Goal: Transaction & Acquisition: Book appointment/travel/reservation

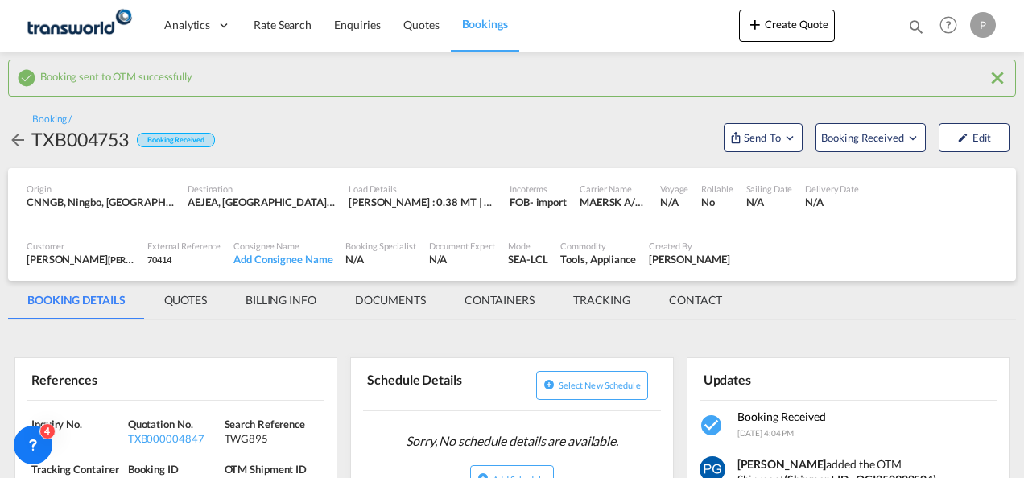
click at [817, 27] on button "Create Quote" at bounding box center [787, 26] width 96 height 32
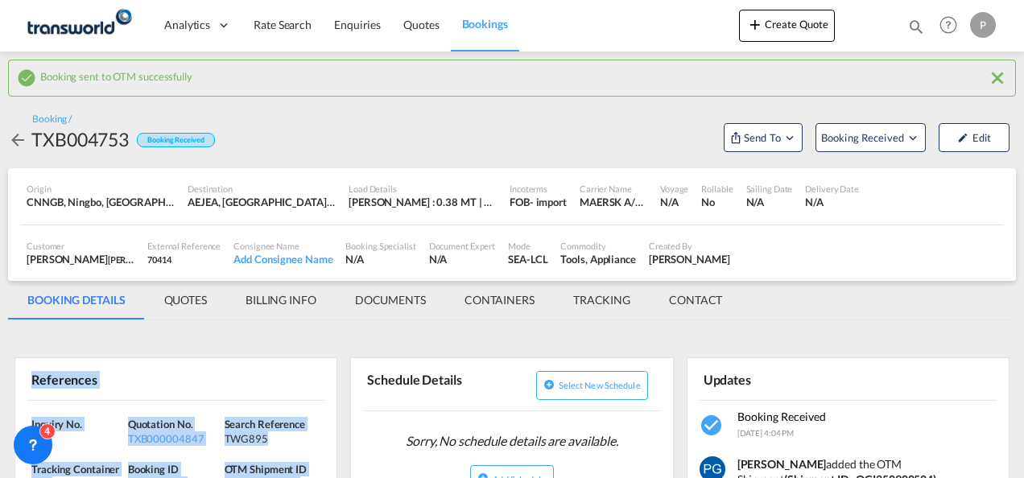
scroll to position [71, 0]
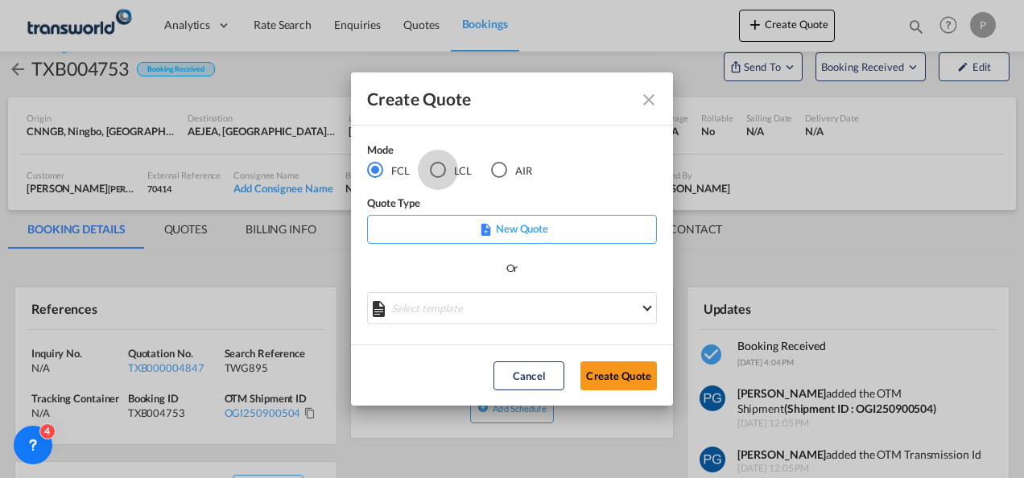
click at [435, 171] on div "LCL" at bounding box center [438, 170] width 16 height 16
click at [626, 374] on button "Create Quote" at bounding box center [618, 375] width 76 height 29
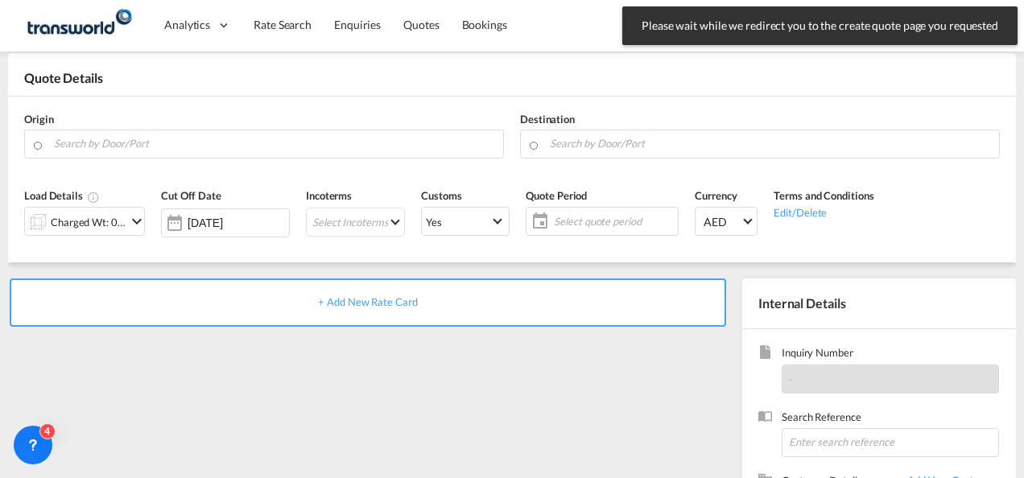
scroll to position [227, 0]
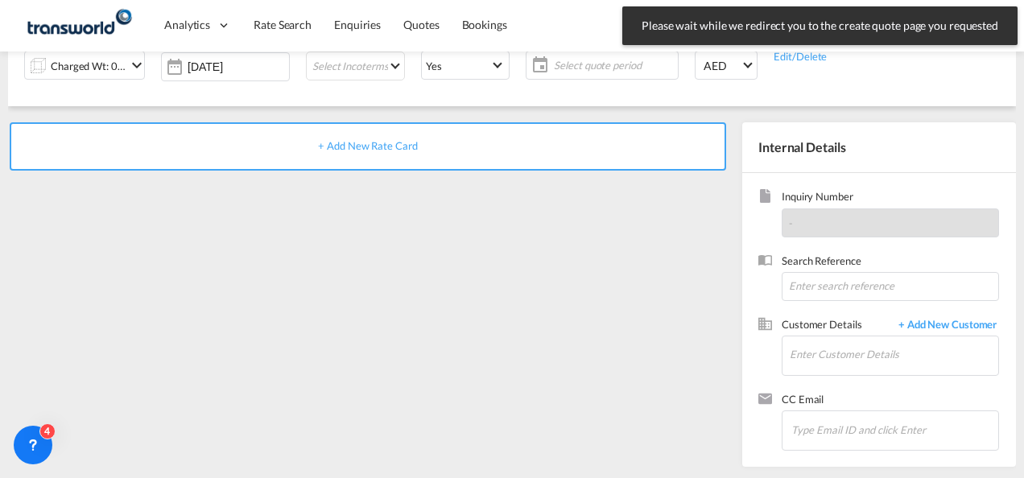
click at [626, 374] on div "+ Add New Rate Card" at bounding box center [371, 290] width 726 height 336
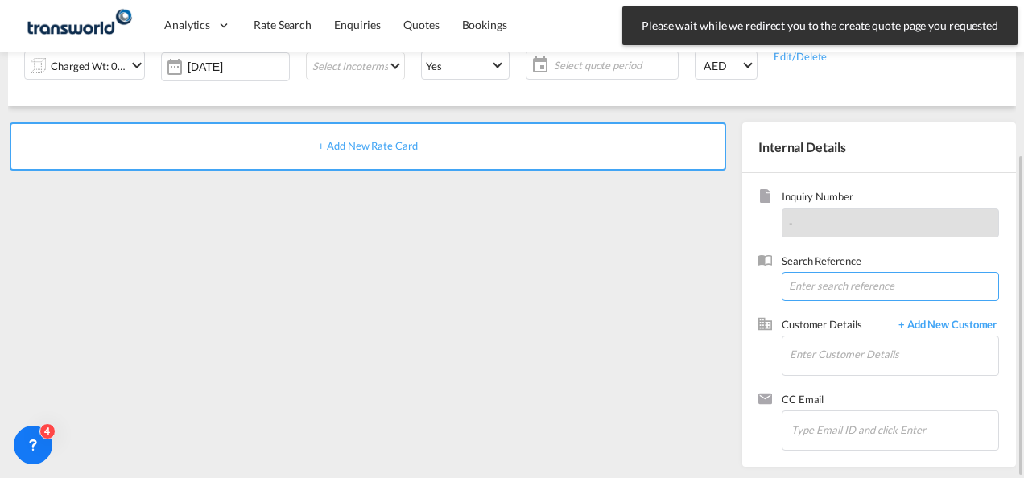
click at [819, 283] on input at bounding box center [890, 286] width 217 height 29
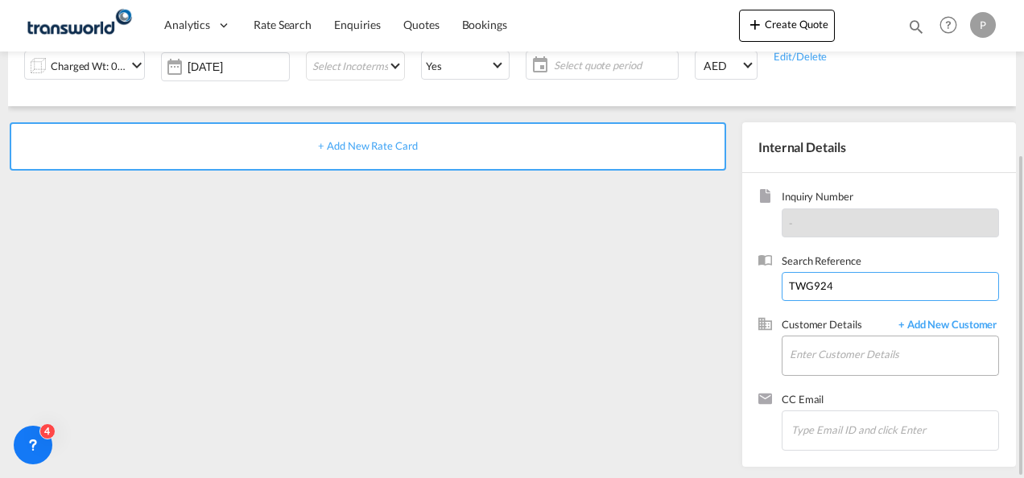
type input "TWG924"
click at [821, 351] on input "Enter Customer Details" at bounding box center [894, 354] width 208 height 36
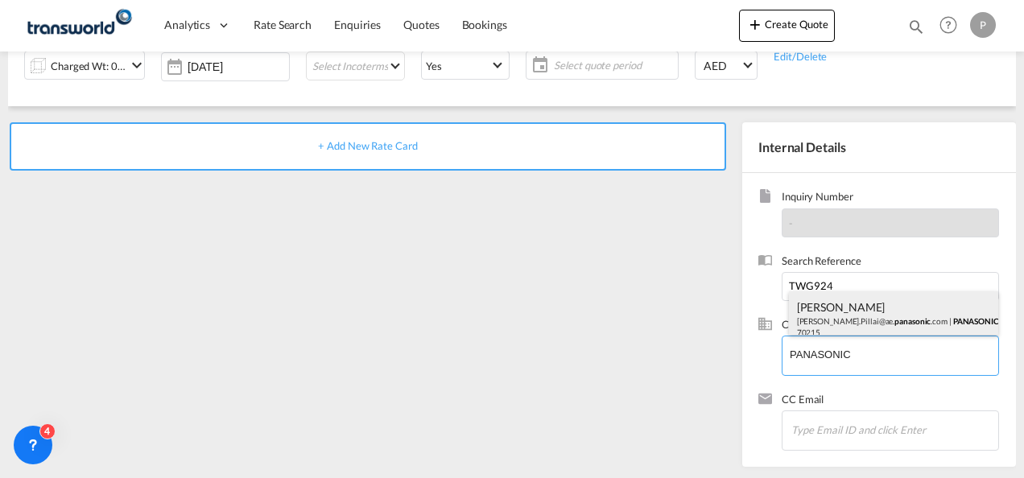
click at [840, 322] on div "[PERSON_NAME] [PERSON_NAME].Pillai@ae. panasonic .com | PANASONIC MARKETING [GE…" at bounding box center [894, 318] width 210 height 55
type input "PANASONIC MARKETING [GEOGRAPHIC_DATA] AND [GEOGRAPHIC_DATA] (PMMAF) SPARE PARTS…"
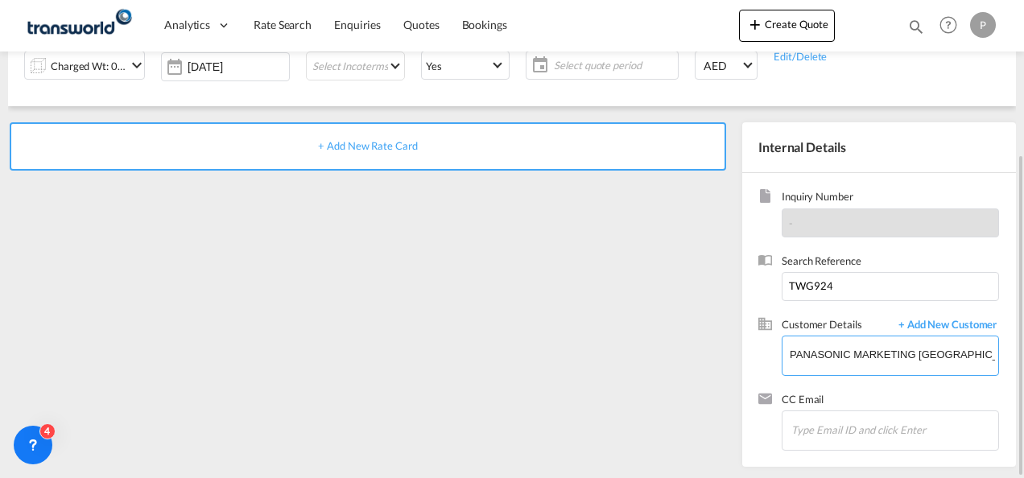
scroll to position [0, 0]
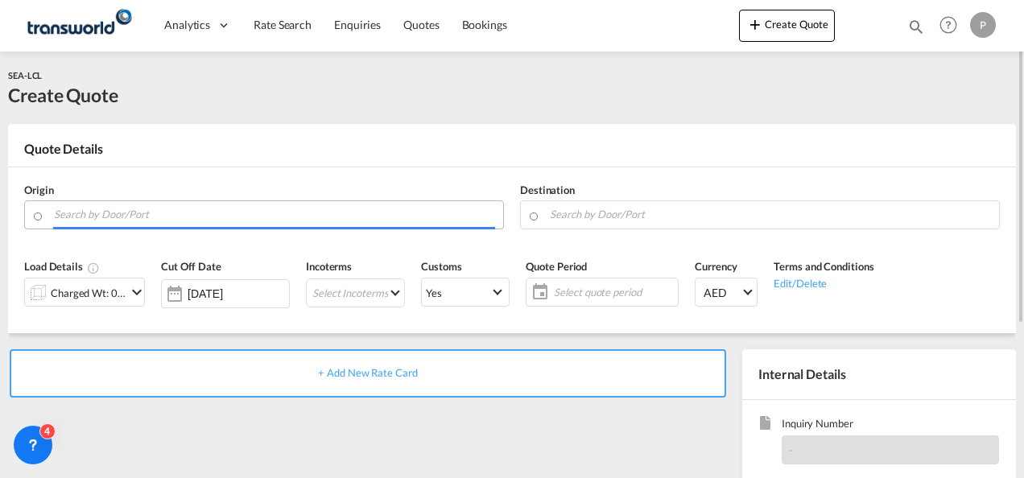
click at [150, 211] on input "Search by Door/Port" at bounding box center [274, 214] width 441 height 28
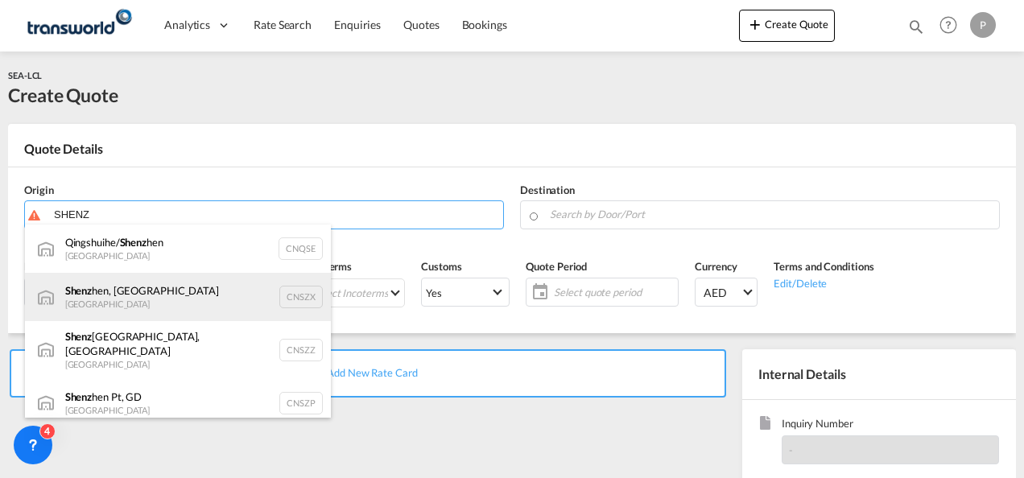
click at [156, 298] on div "Shenz hen, GD [GEOGRAPHIC_DATA] CNSZX" at bounding box center [178, 297] width 306 height 48
type input "[GEOGRAPHIC_DATA], GD, CNSZX"
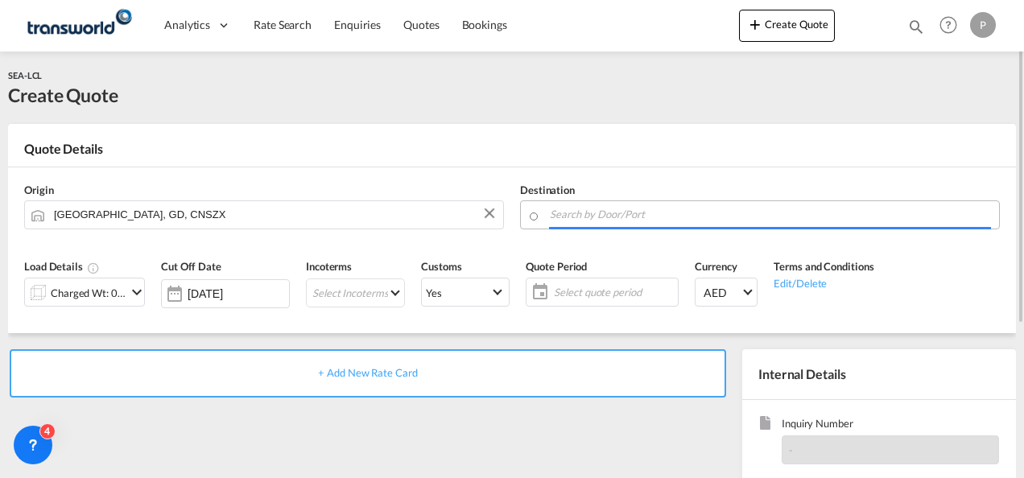
click at [578, 213] on input "Search by Door/Port" at bounding box center [770, 214] width 441 height 28
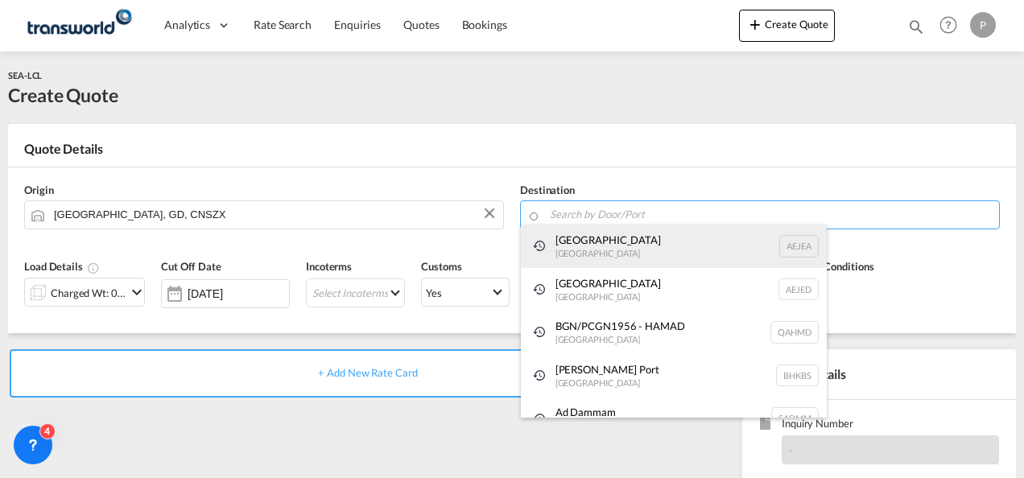
click at [583, 256] on div "[GEOGRAPHIC_DATA] [GEOGRAPHIC_DATA]" at bounding box center [674, 246] width 306 height 43
type input "[GEOGRAPHIC_DATA], [GEOGRAPHIC_DATA]"
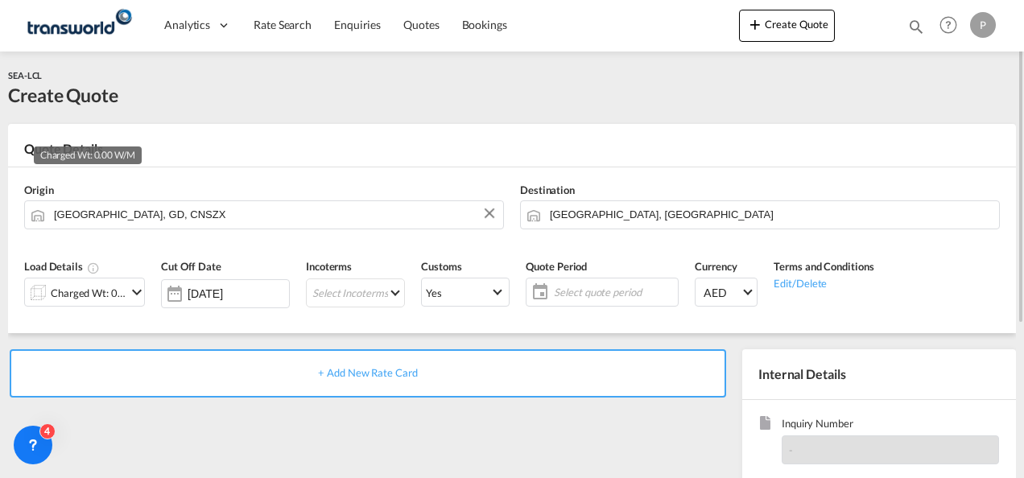
click at [79, 295] on div "Charged Wt: 0.00 W/M" at bounding box center [89, 293] width 76 height 23
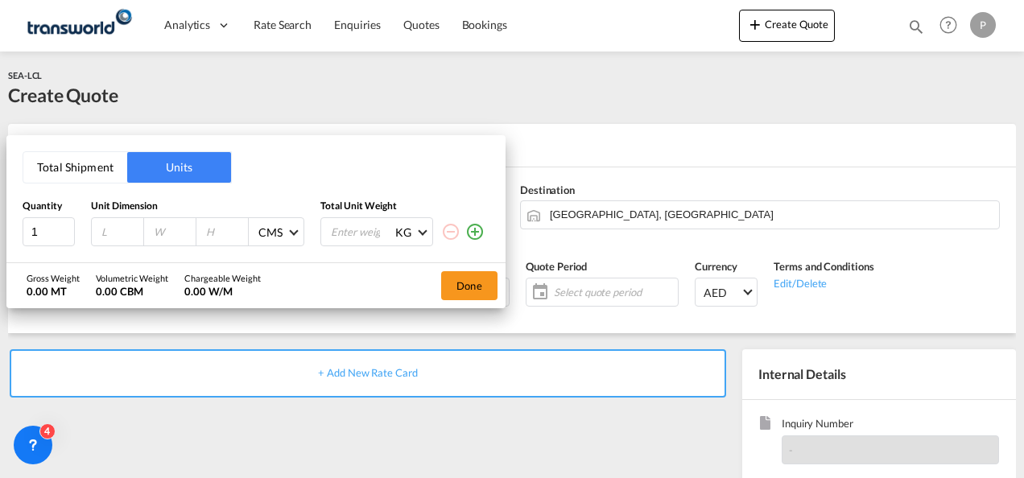
click at [75, 174] on button "Total Shipment" at bounding box center [75, 167] width 104 height 31
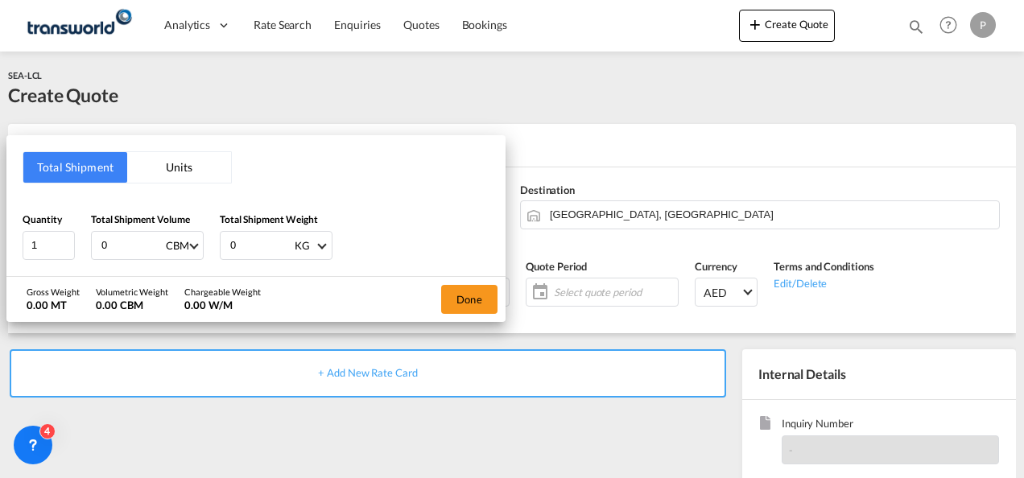
click at [130, 254] on input "0" at bounding box center [132, 245] width 64 height 27
type input "3.13"
click at [232, 243] on input "0" at bounding box center [261, 245] width 64 height 27
type input "385"
click at [463, 295] on button "Done" at bounding box center [469, 299] width 56 height 29
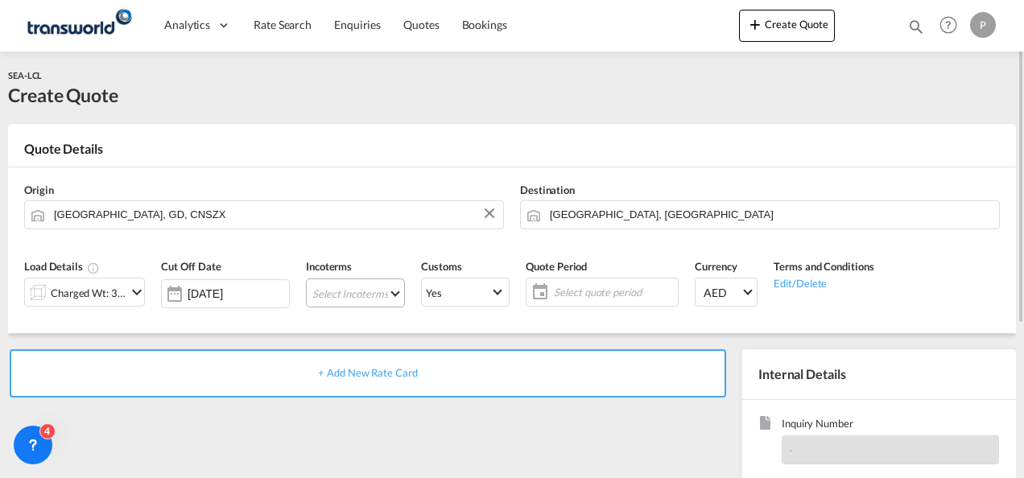
click at [365, 295] on md-select "Select Incoterms CIF - import Cost,Insurance and Freight FAS - export Free Alon…" at bounding box center [355, 293] width 99 height 29
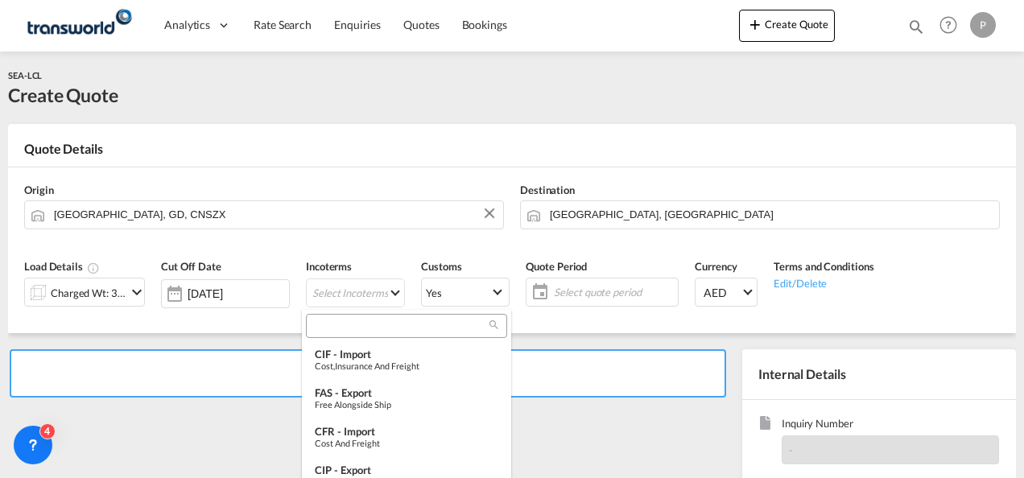
click at [354, 324] on input "search" at bounding box center [400, 326] width 179 height 14
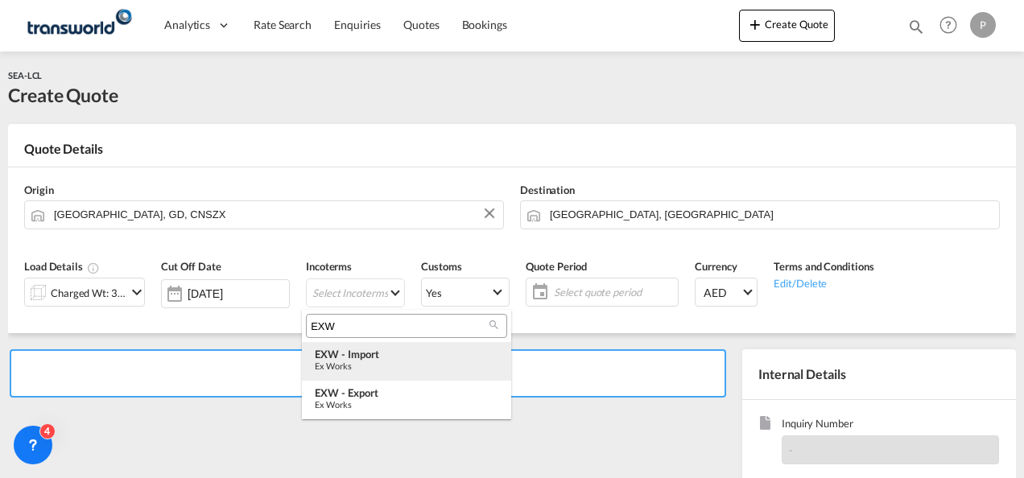
type input "EXW"
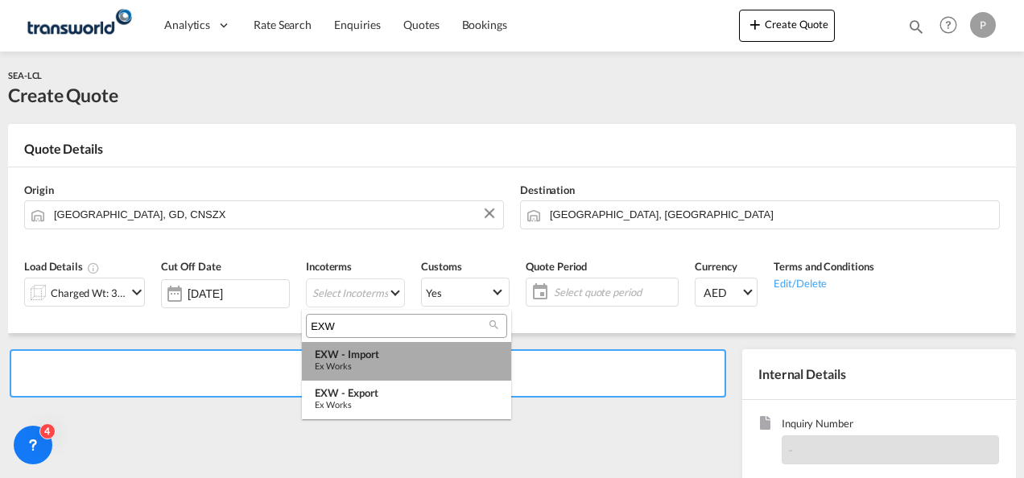
click at [364, 369] on div "Ex Works" at bounding box center [407, 366] width 184 height 10
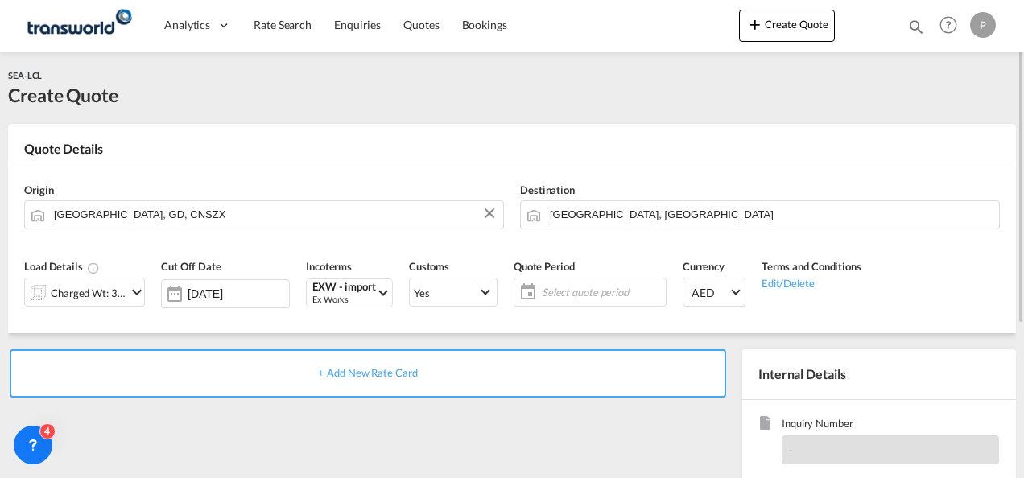
click at [563, 289] on span "Select quote period" at bounding box center [602, 292] width 120 height 14
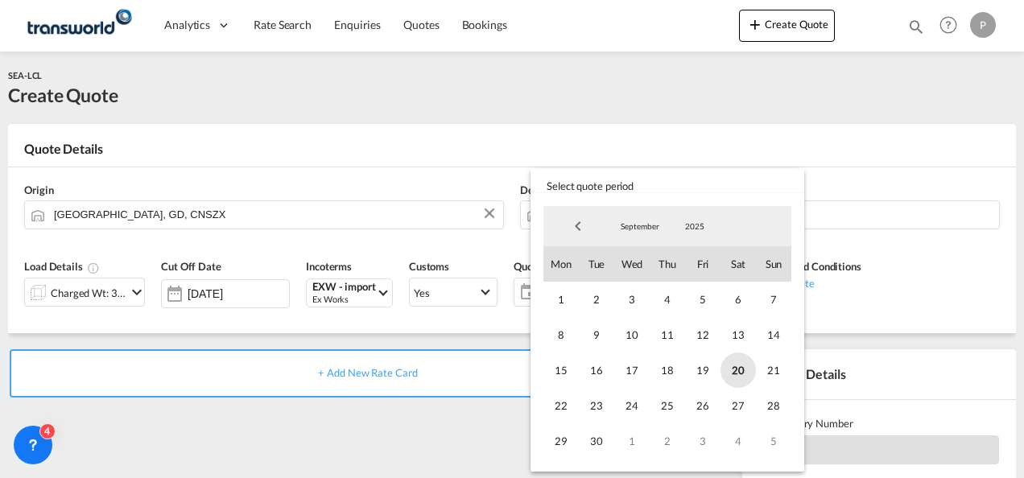
click at [724, 369] on span "20" at bounding box center [737, 370] width 35 height 35
click at [594, 444] on span "30" at bounding box center [596, 440] width 35 height 35
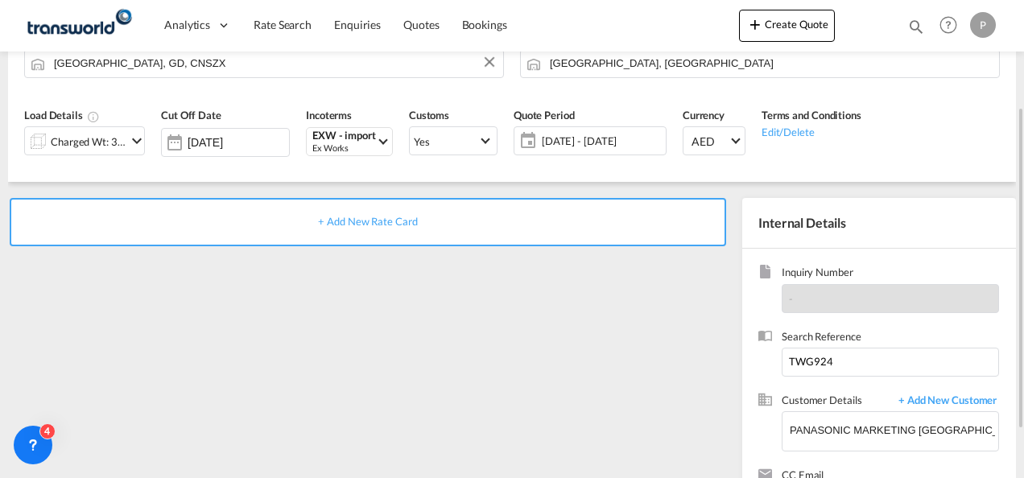
scroll to position [153, 0]
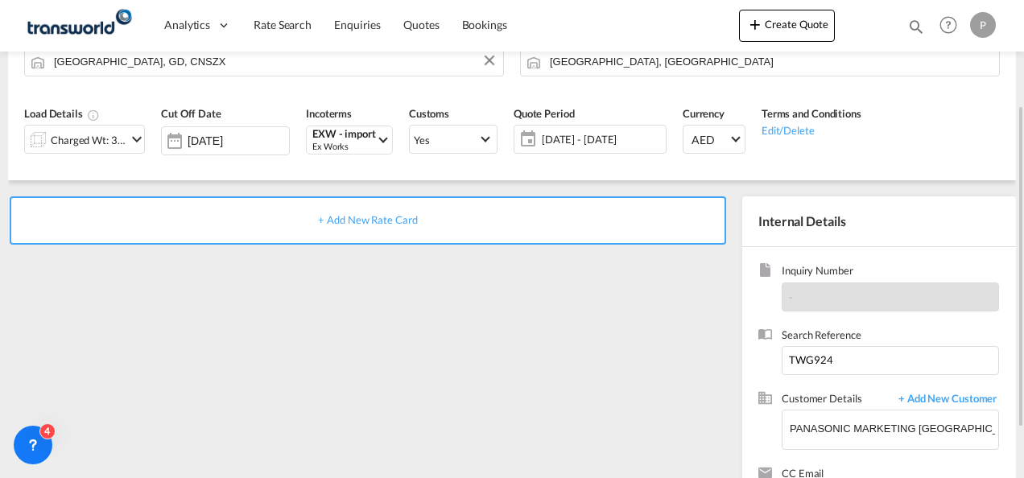
click at [368, 211] on div "+ Add New Rate Card" at bounding box center [368, 220] width 716 height 48
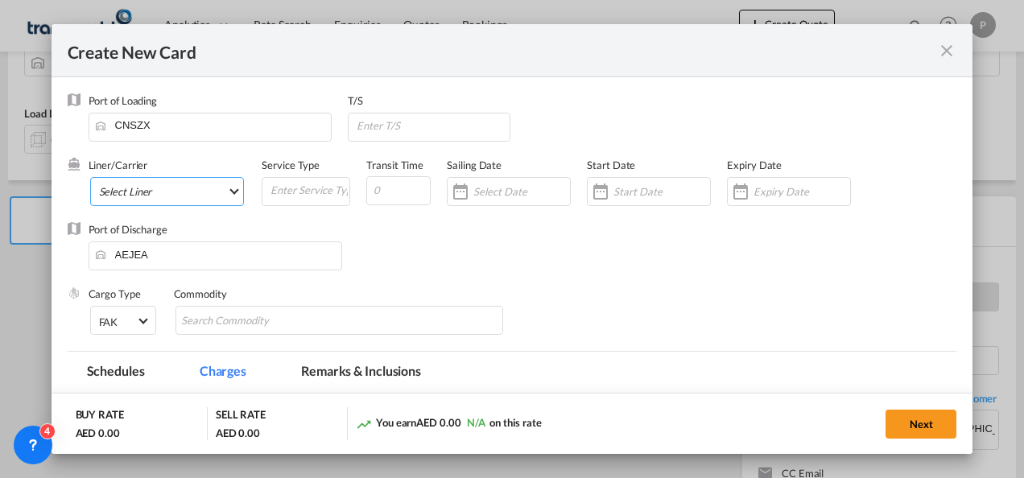
click at [174, 193] on md-select "Select Liner 2HM LOGISTICS D.O.O 2HM LOGISTICS D.O.O. / TDWC-CAPODISTRI 2HM LOG…" at bounding box center [167, 191] width 155 height 29
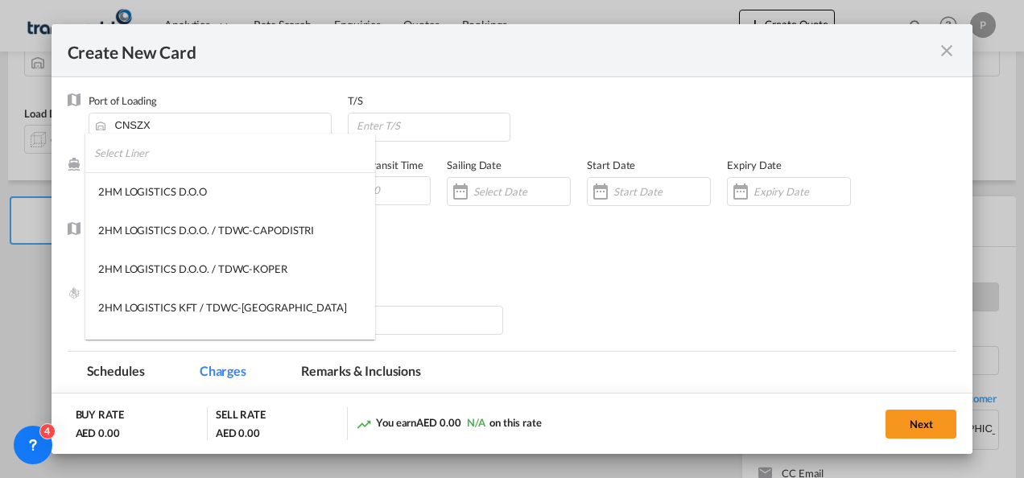
click at [166, 151] on input "search" at bounding box center [234, 153] width 281 height 39
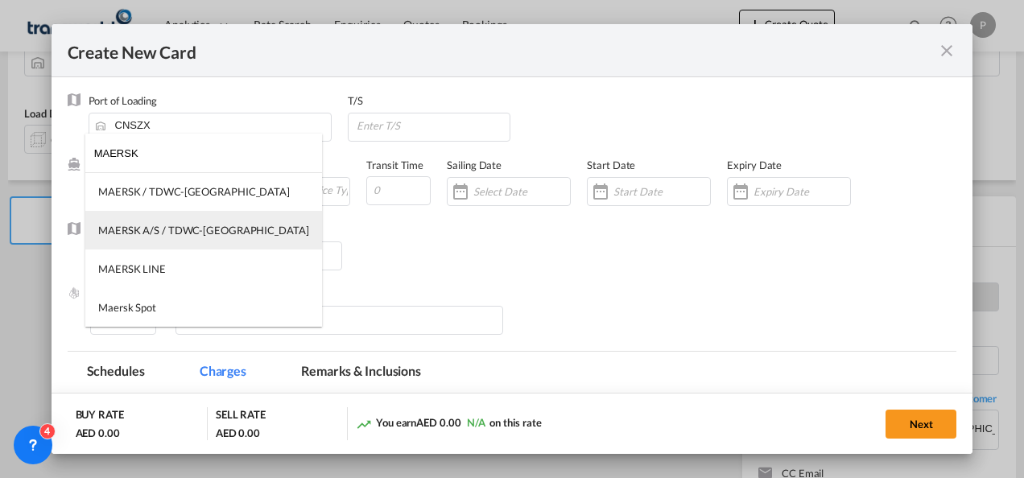
type input "MAERSK"
click at [170, 215] on md-option "MAERSK A/S / TDWC-[GEOGRAPHIC_DATA]" at bounding box center [203, 230] width 237 height 39
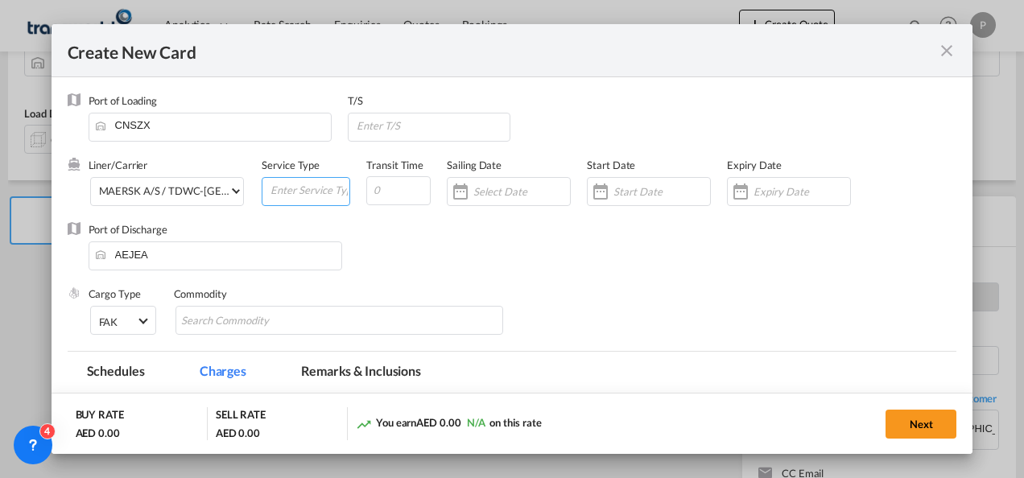
click at [270, 193] on input "Create New Card ..." at bounding box center [309, 190] width 80 height 24
type input "EXW IMPORT"
click at [753, 193] on input "Create New Card ..." at bounding box center [801, 191] width 97 height 13
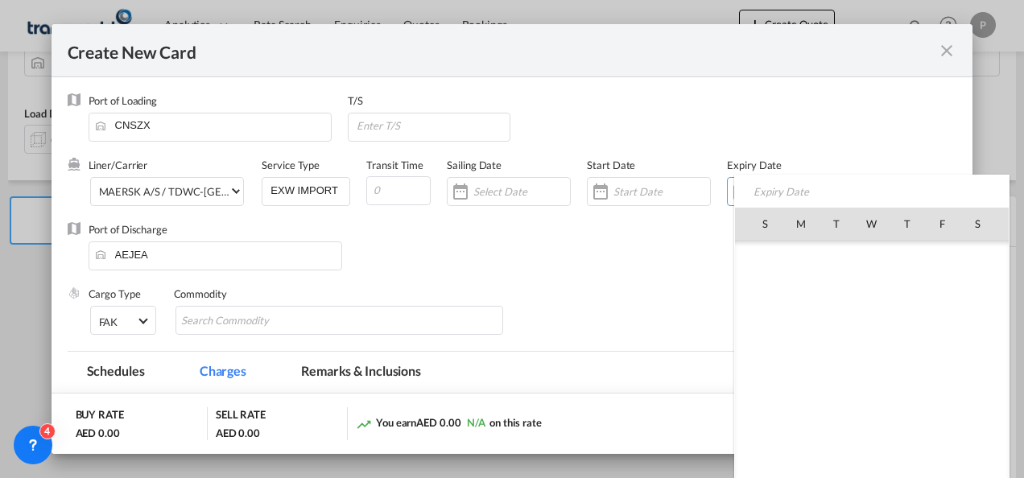
scroll to position [372881, 0]
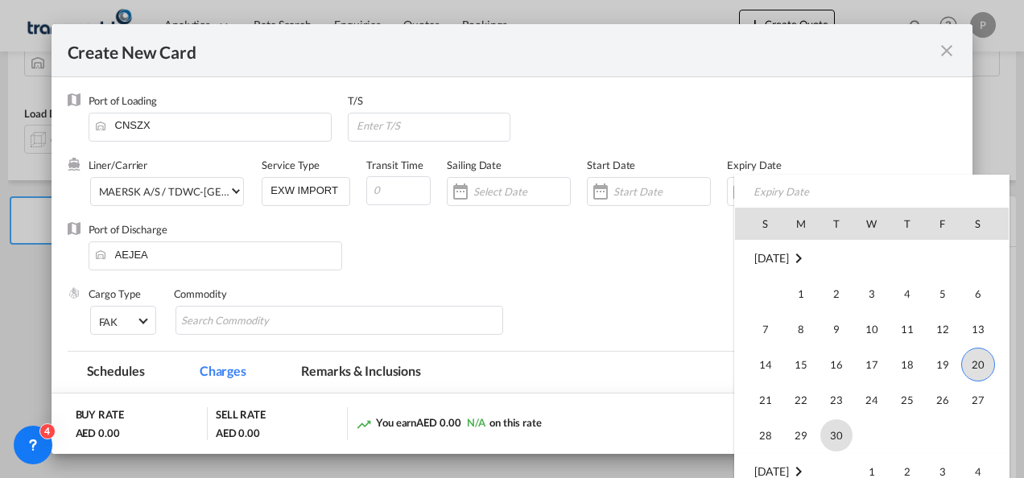
click at [828, 440] on span "30" at bounding box center [836, 435] width 32 height 32
type input "[DATE]"
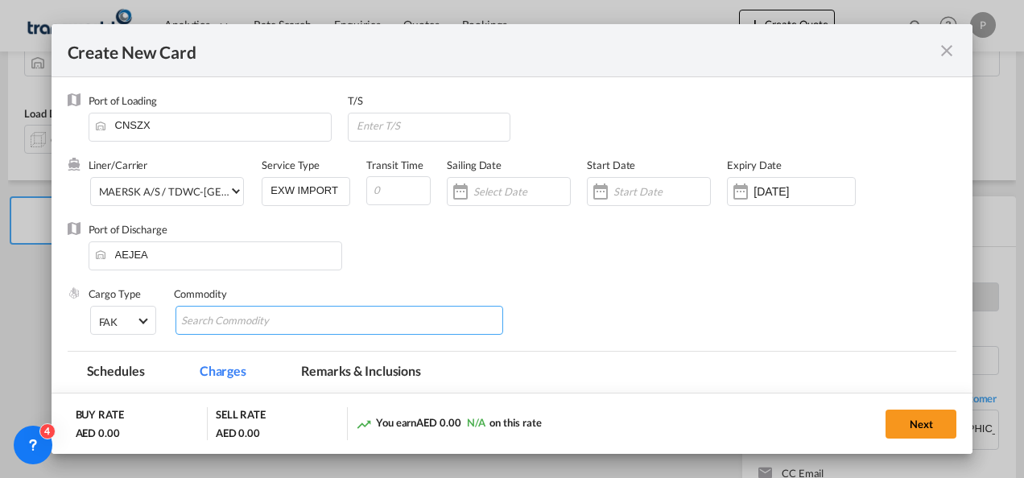
click at [278, 324] on input "Chips input." at bounding box center [254, 321] width 147 height 26
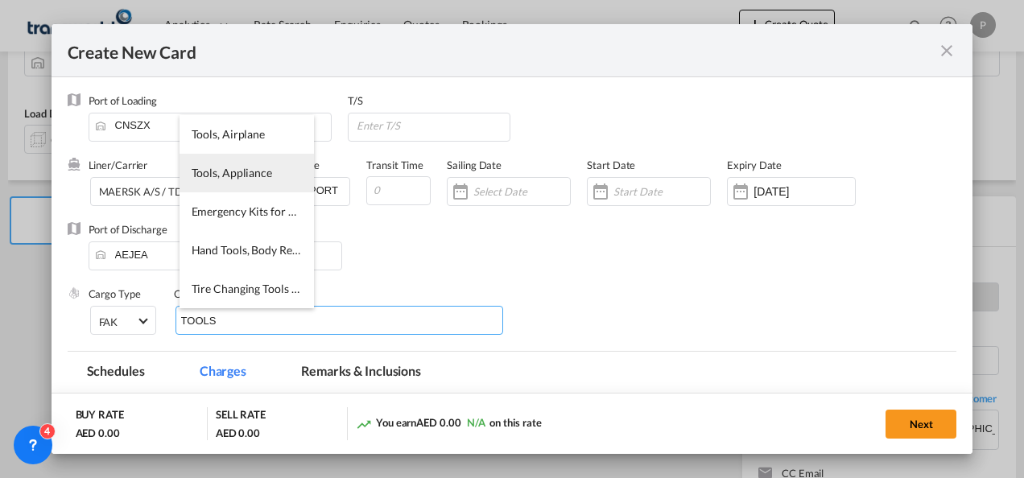
type input "TOOLS"
click at [256, 179] on span "Tools, Appliance" at bounding box center [232, 173] width 80 height 14
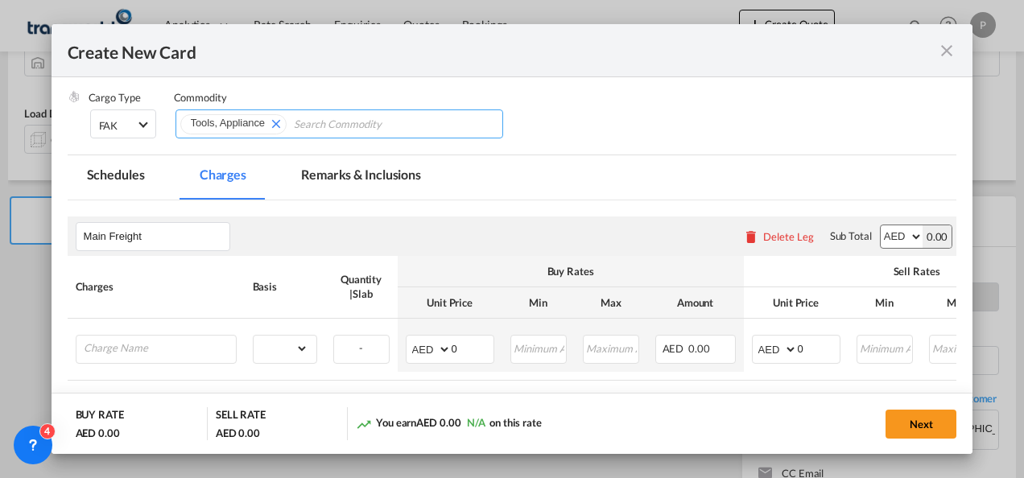
scroll to position [285, 0]
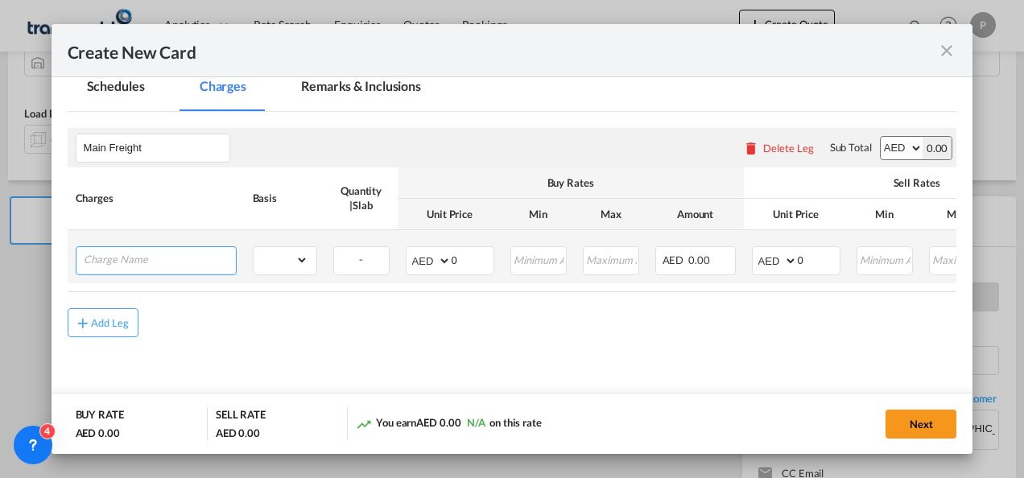
click at [173, 264] on input "Charge Name" at bounding box center [160, 259] width 152 height 24
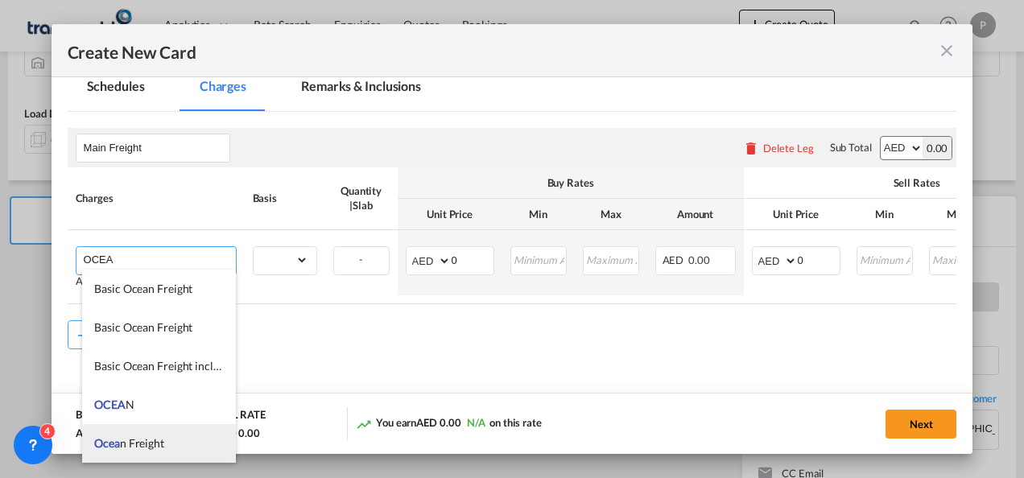
click at [141, 448] on span "Ocea n Freight" at bounding box center [129, 443] width 70 height 14
type input "Ocean Freight"
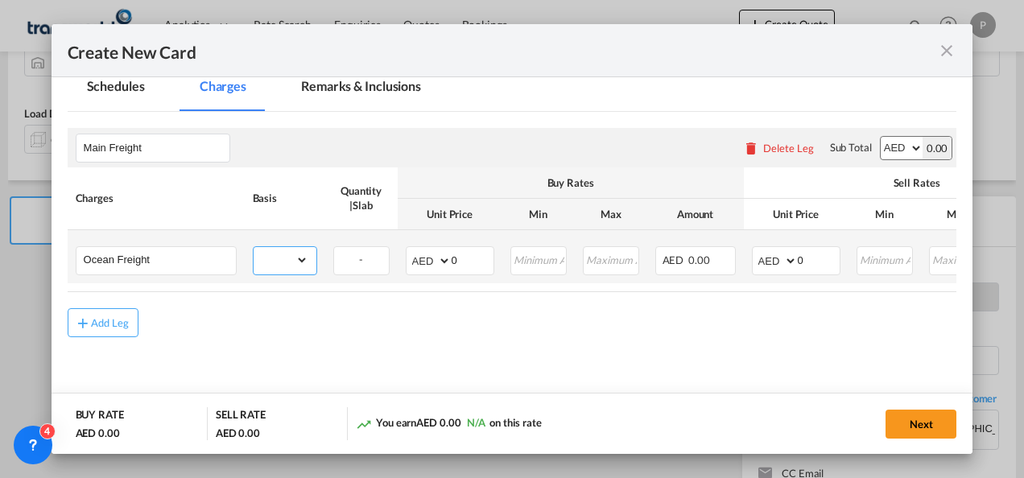
click at [293, 262] on select "gross_weight volumetric_weight per_shipment per_bl per_km per_hawb per_kg flat …" at bounding box center [281, 260] width 55 height 26
select select "per_shipment"
click at [254, 247] on select "gross_weight volumetric_weight per_shipment per_bl per_km per_hawb per_kg flat …" at bounding box center [281, 260] width 55 height 26
click at [817, 263] on input "0" at bounding box center [819, 259] width 42 height 24
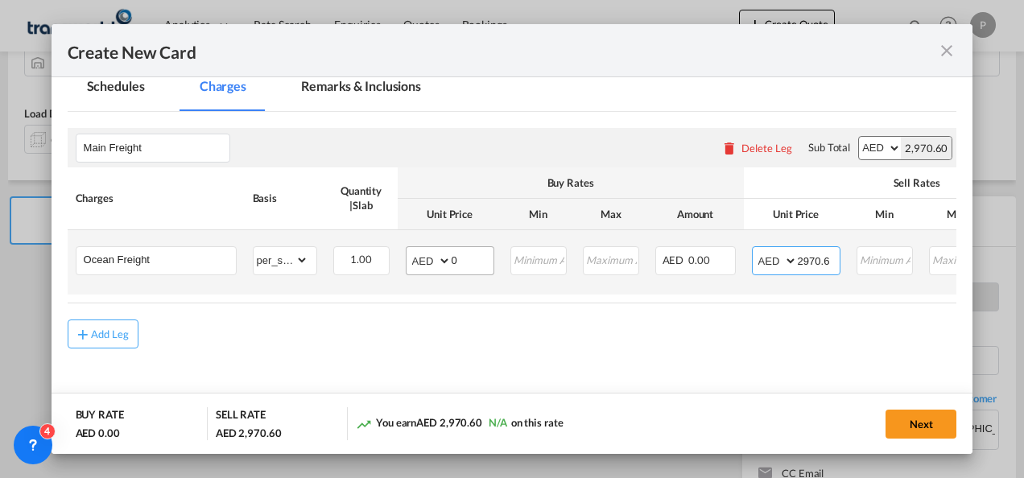
type input "2970.6"
click at [468, 254] on input "0" at bounding box center [473, 259] width 42 height 24
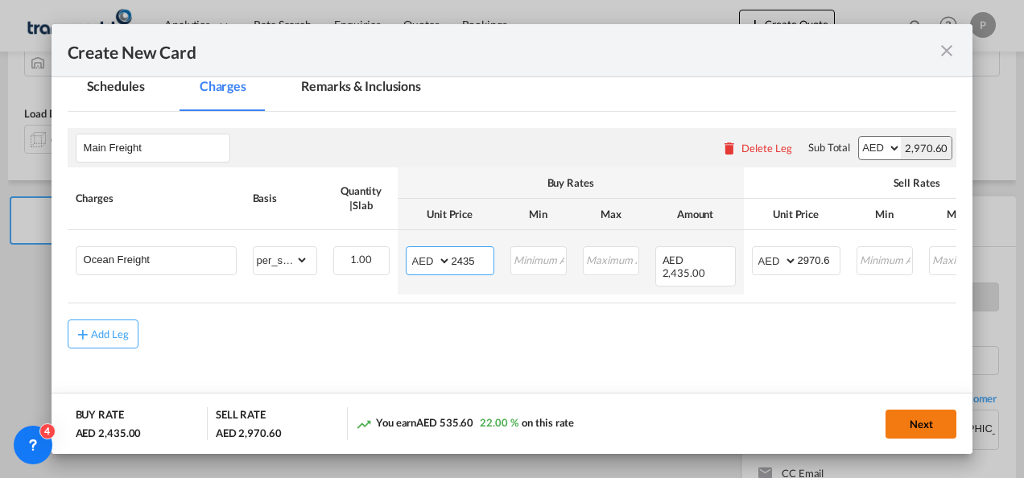
type input "2435"
click at [910, 423] on button "Next" at bounding box center [920, 424] width 71 height 29
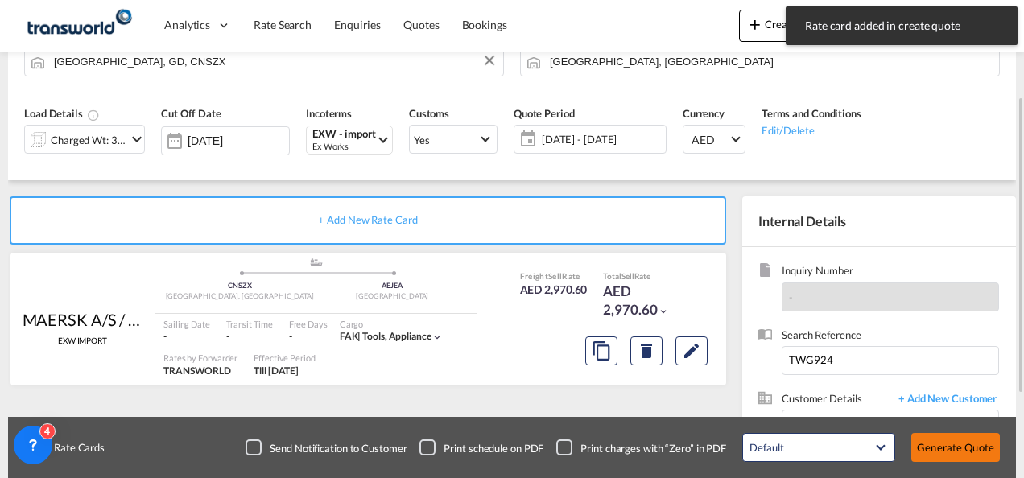
click at [932, 449] on button "Generate Quote" at bounding box center [955, 447] width 89 height 29
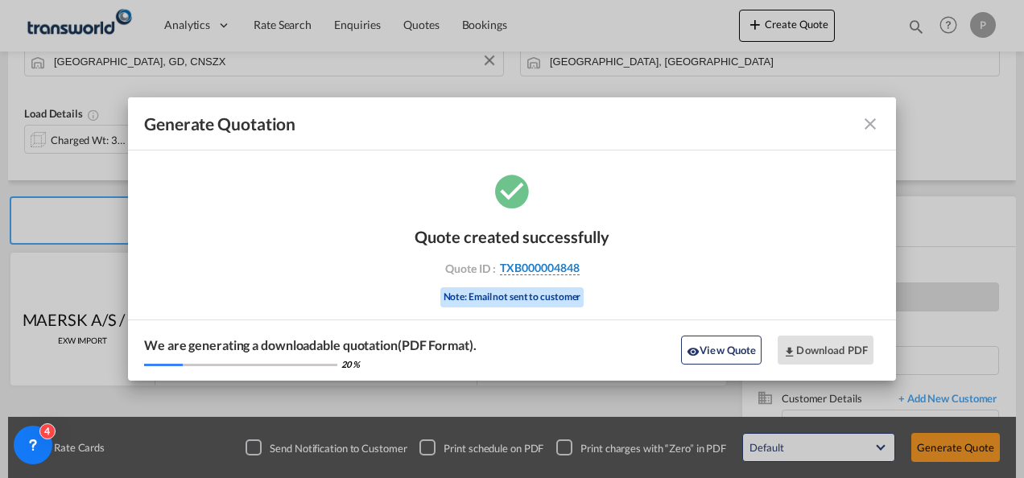
click at [568, 266] on span "TXB000004848" at bounding box center [540, 268] width 80 height 14
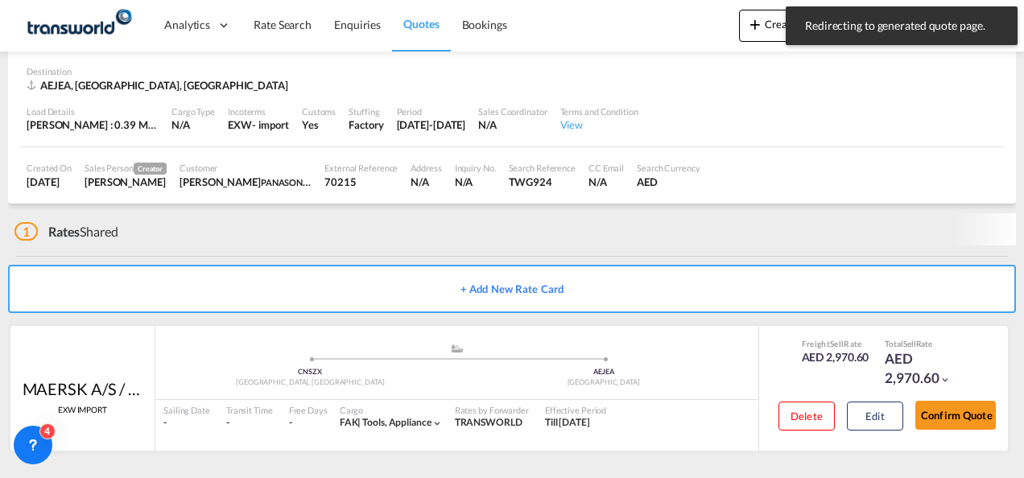
scroll to position [98, 0]
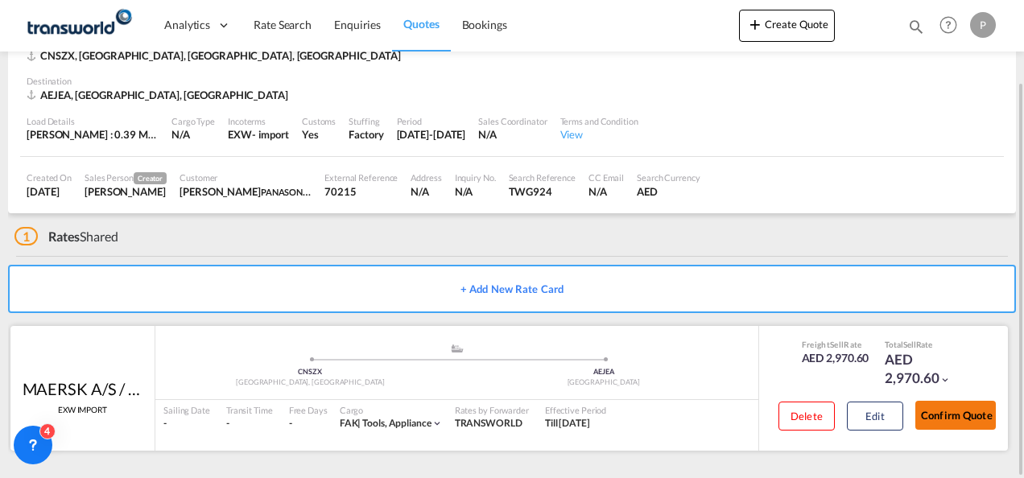
click at [989, 423] on button "Confirm Quote" at bounding box center [955, 415] width 80 height 29
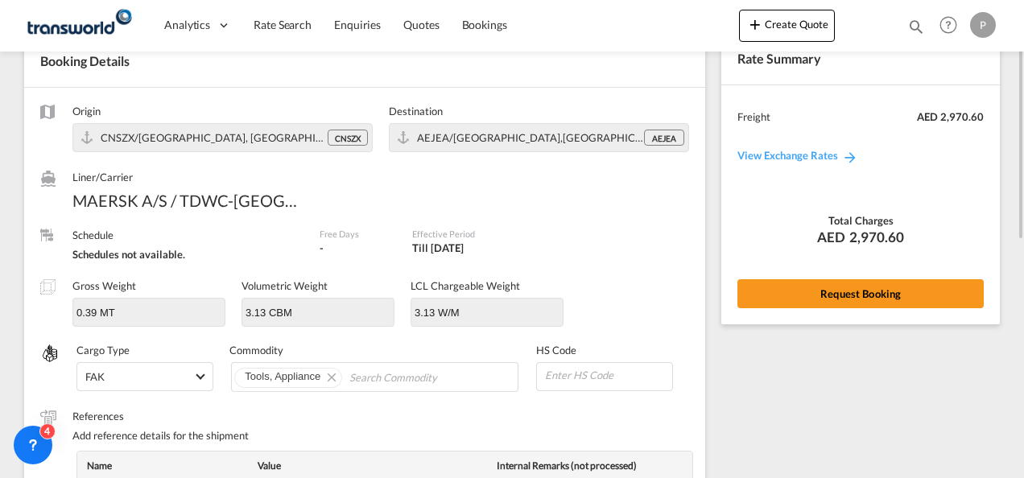
scroll to position [89, 0]
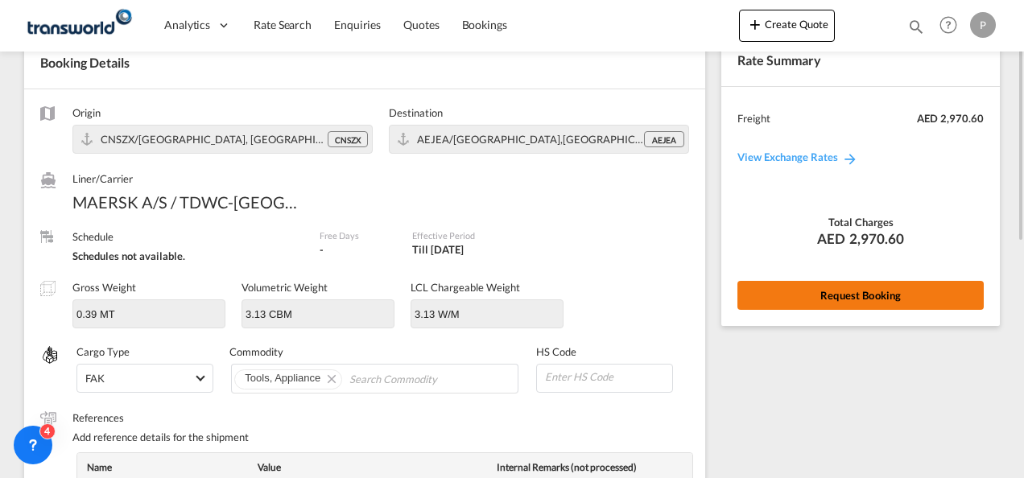
click at [876, 293] on button "Request Booking" at bounding box center [860, 295] width 246 height 29
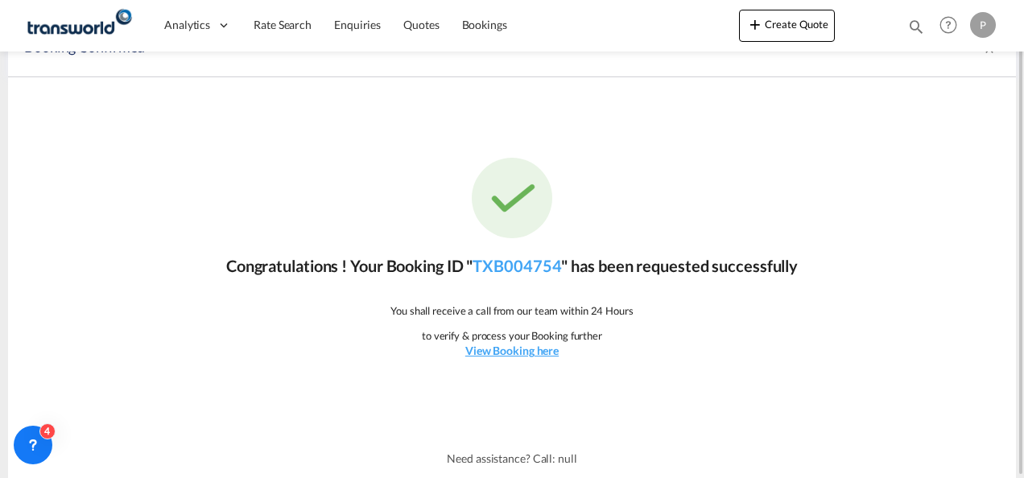
scroll to position [30, 0]
click at [538, 270] on link "TXB004754" at bounding box center [517, 266] width 89 height 19
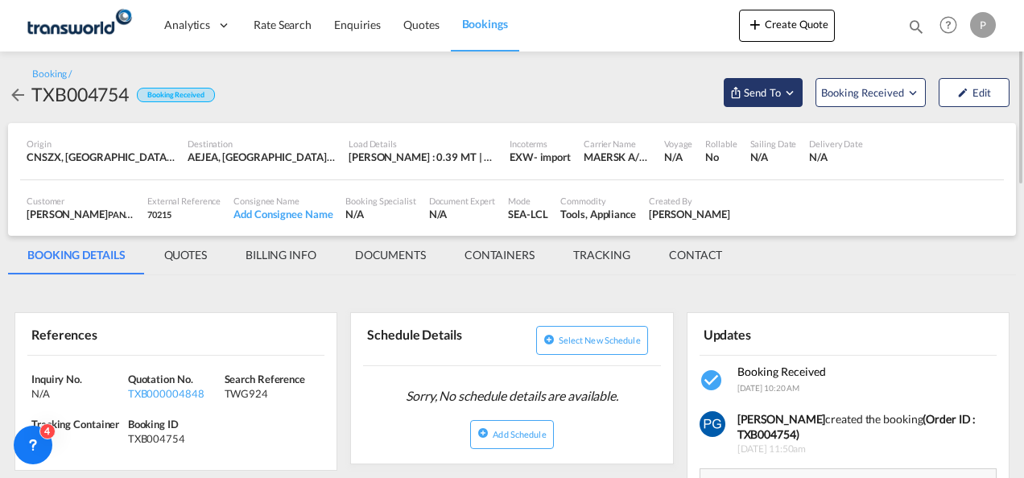
click at [774, 87] on span "Send To" at bounding box center [762, 93] width 40 height 16
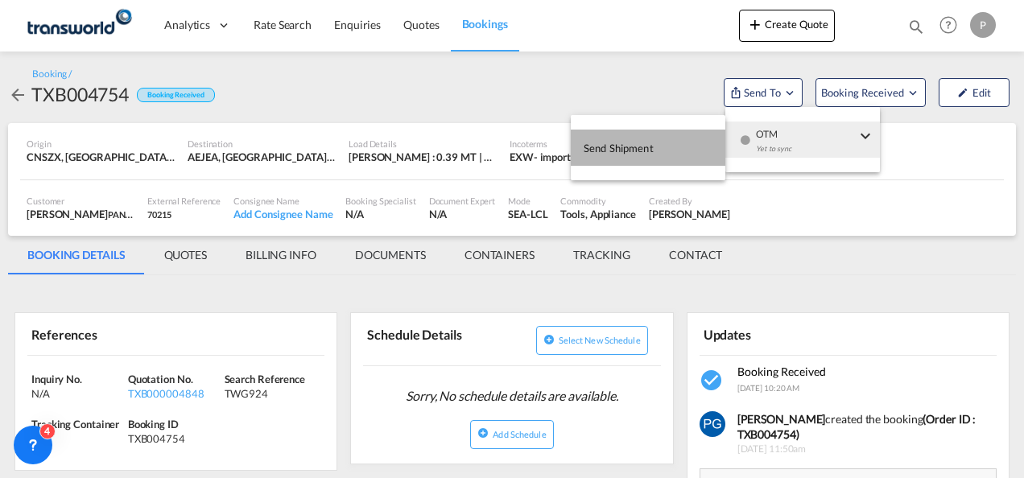
click at [687, 138] on button "Send Shipment" at bounding box center [648, 148] width 155 height 36
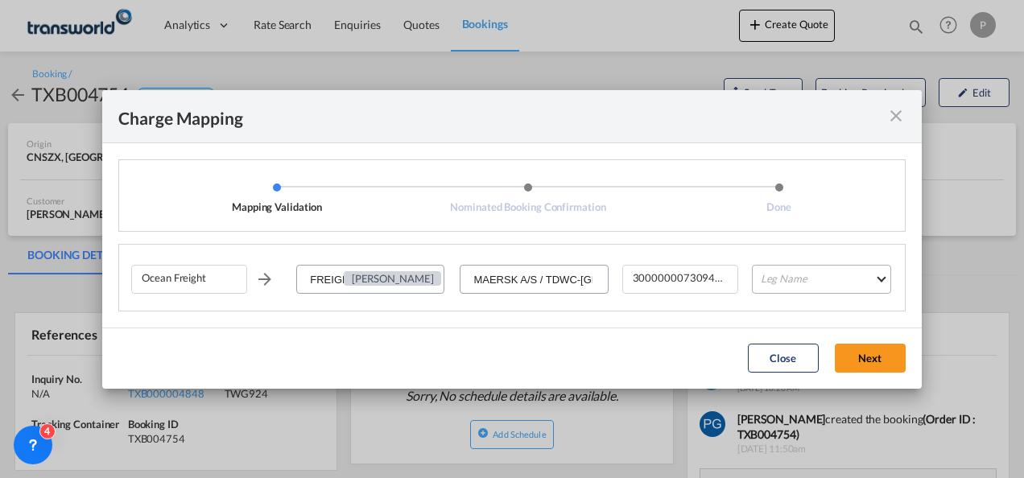
click at [813, 283] on md-select "Leg Name HANDLING ORIGIN VESSEL HANDLING DESTINATION OTHERS TL PICK UP CUSTOMS …" at bounding box center [821, 279] width 139 height 29
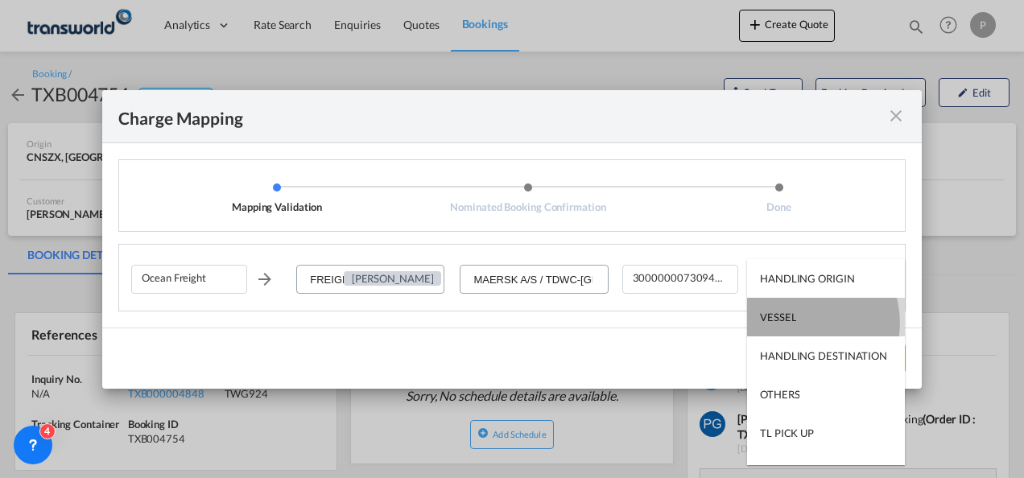
click at [803, 322] on md-option "VESSEL" at bounding box center [826, 317] width 158 height 39
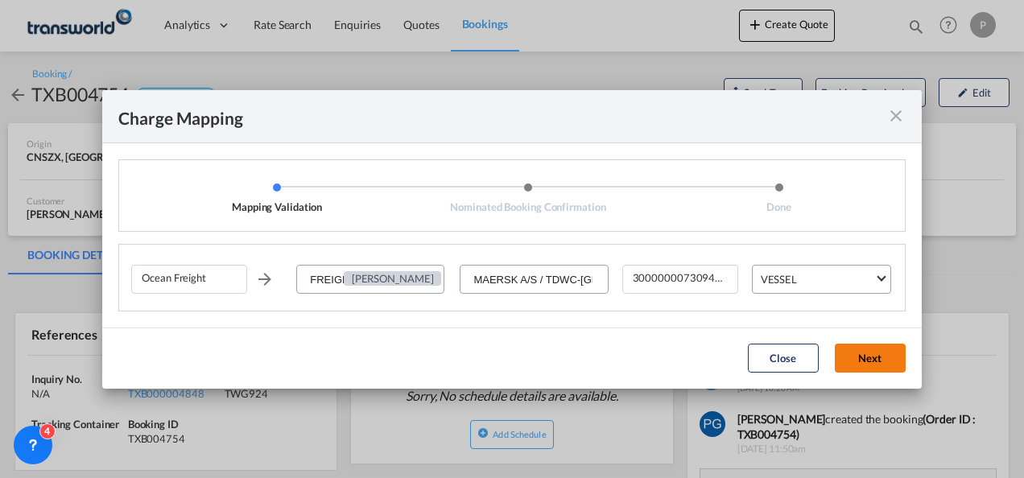
click at [866, 356] on button "Next" at bounding box center [870, 358] width 71 height 29
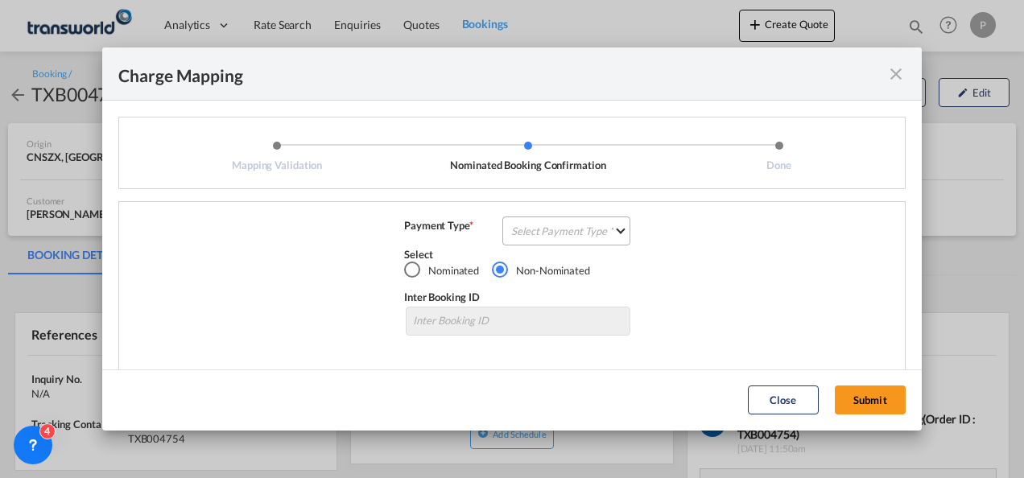
click at [555, 237] on md-select "Select Payment Type COLLECT PREPAID" at bounding box center [566, 231] width 128 height 29
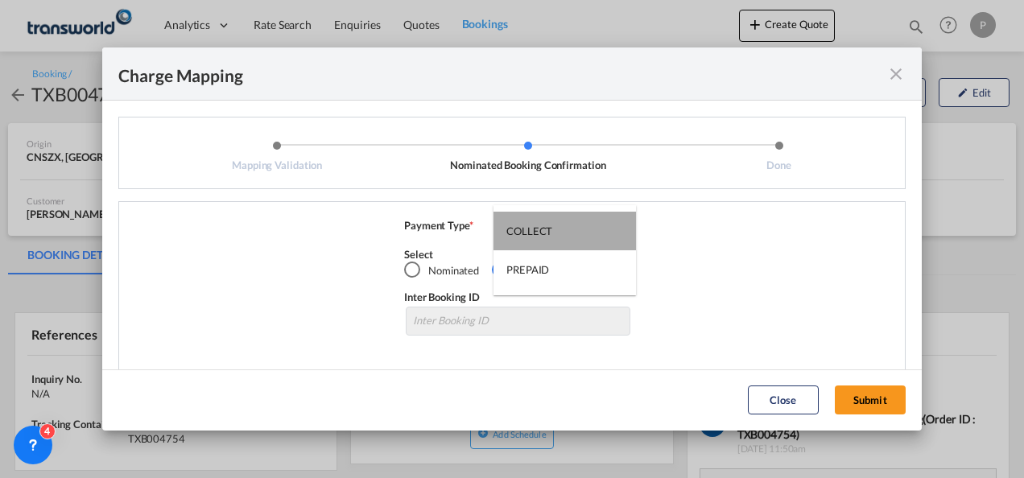
click at [555, 237] on md-option "COLLECT" at bounding box center [564, 231] width 142 height 39
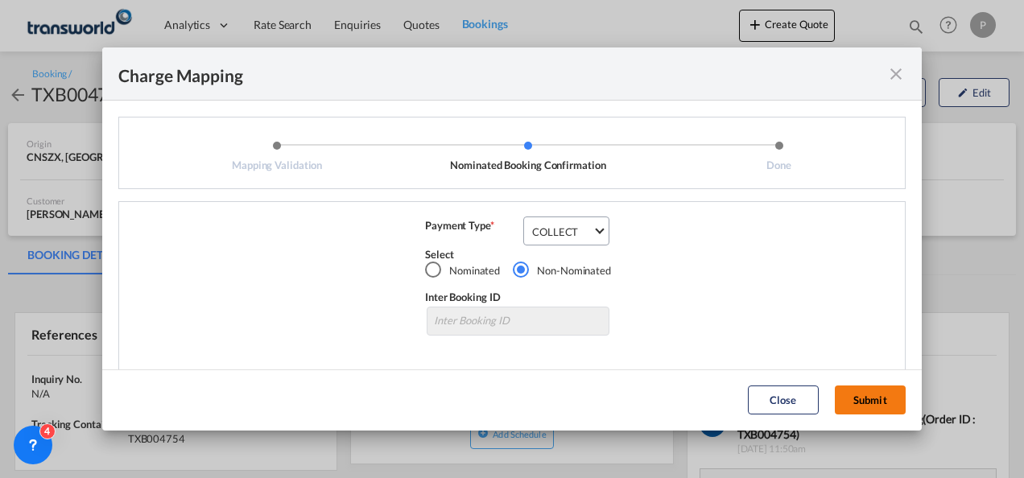
click at [877, 402] on button "Submit" at bounding box center [870, 400] width 71 height 29
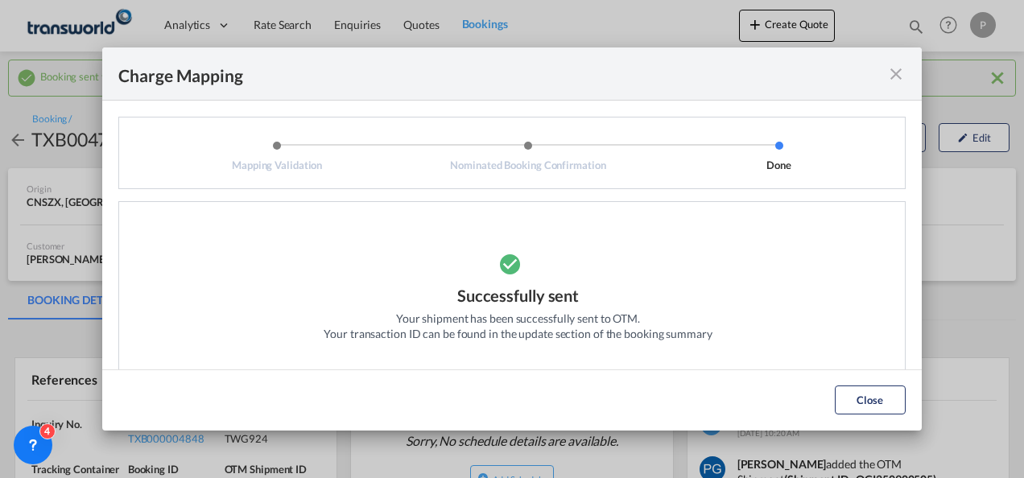
click at [892, 77] on md-icon "icon-close fg-AAA8AD cursor" at bounding box center [895, 73] width 19 height 19
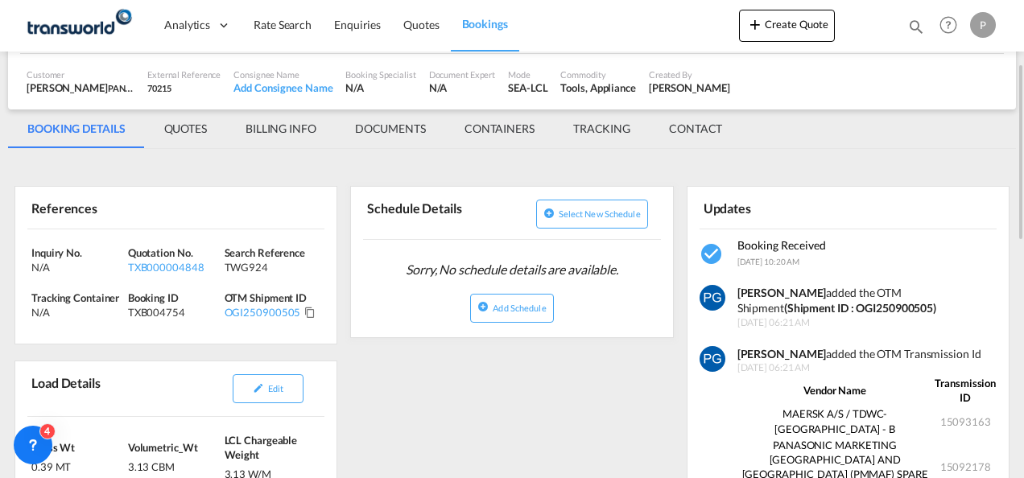
scroll to position [183, 0]
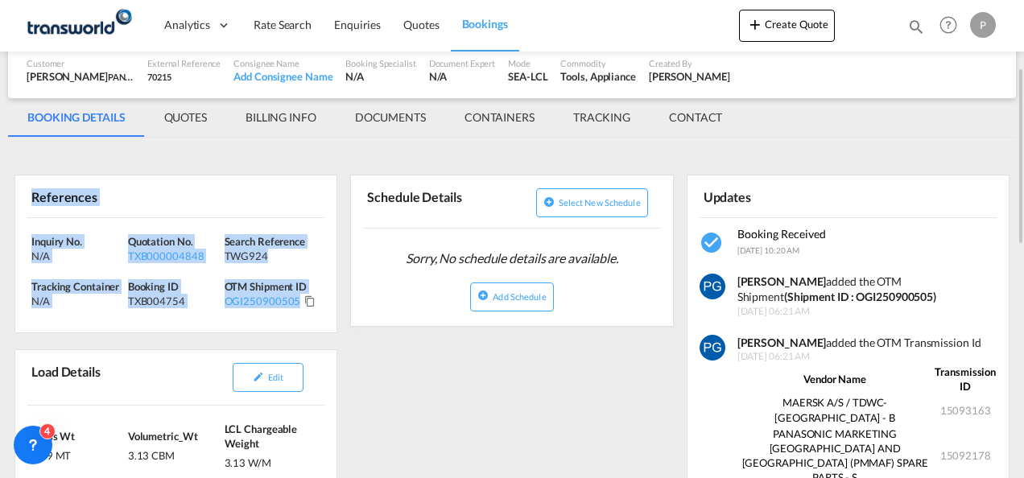
drag, startPoint x: 33, startPoint y: 193, endPoint x: 301, endPoint y: 308, distance: 291.4
click at [301, 308] on div "References Inquiry No. N/A Quotation No. TXB000004848 Search Reference TWG924 T…" at bounding box center [175, 254] width 323 height 159
copy div "References Inquiry No. N/A Quotation No. TXB000004848 Search Reference TWG924 T…"
